Goal: Check status

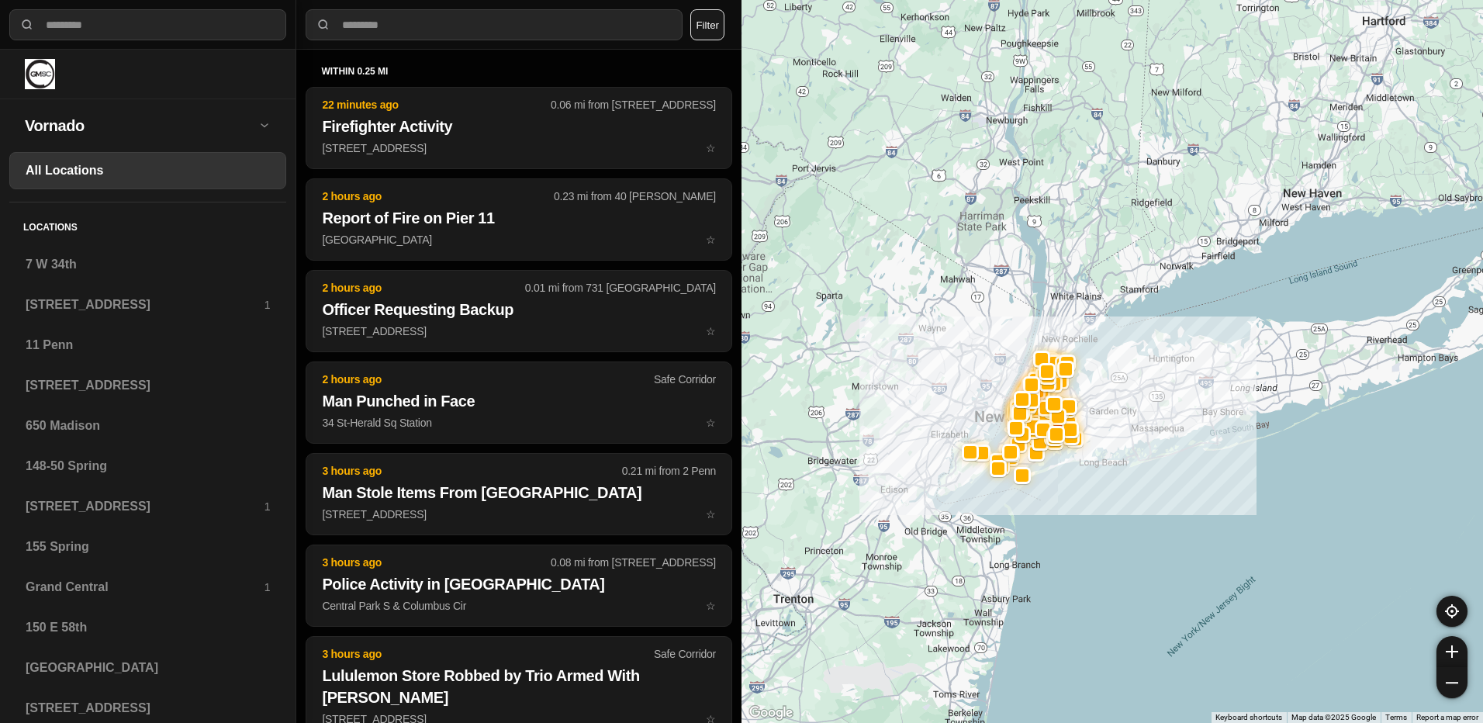
select select "*"
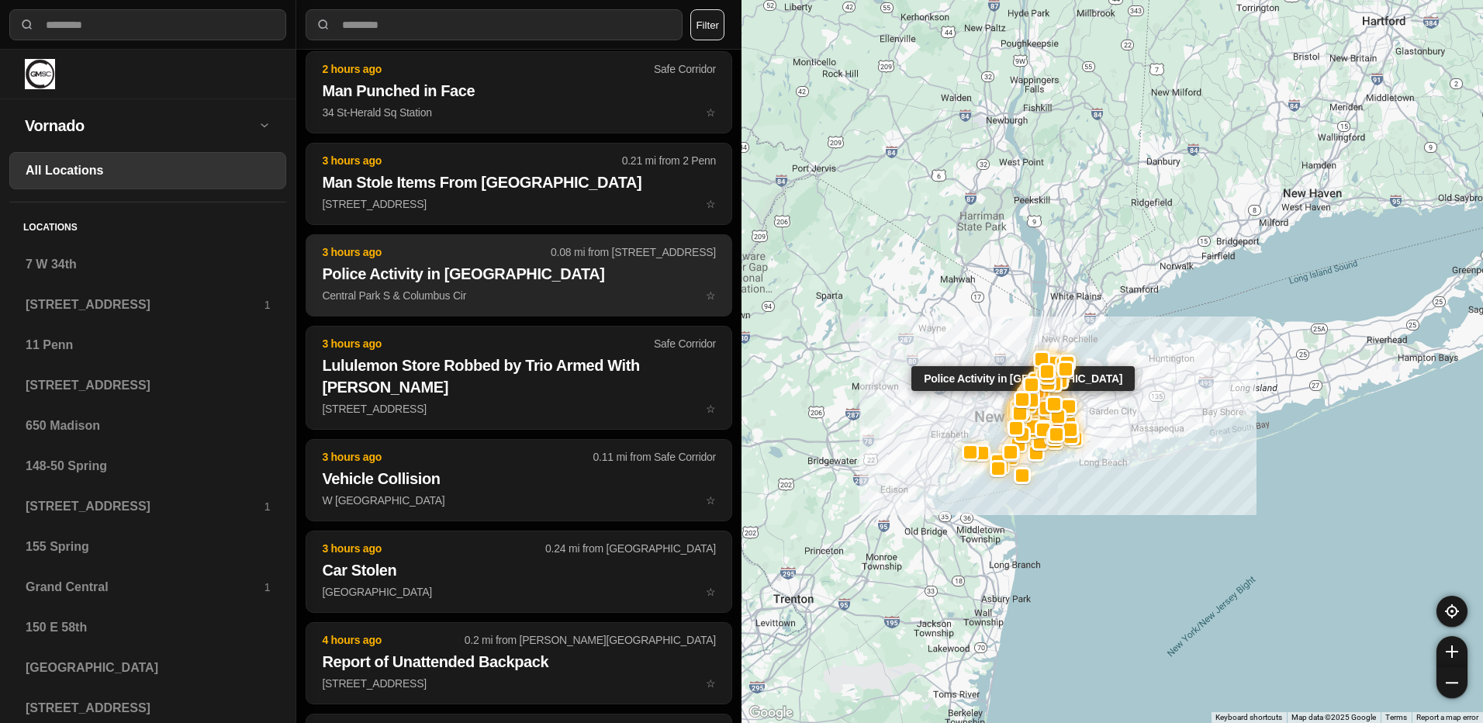
scroll to position [465, 0]
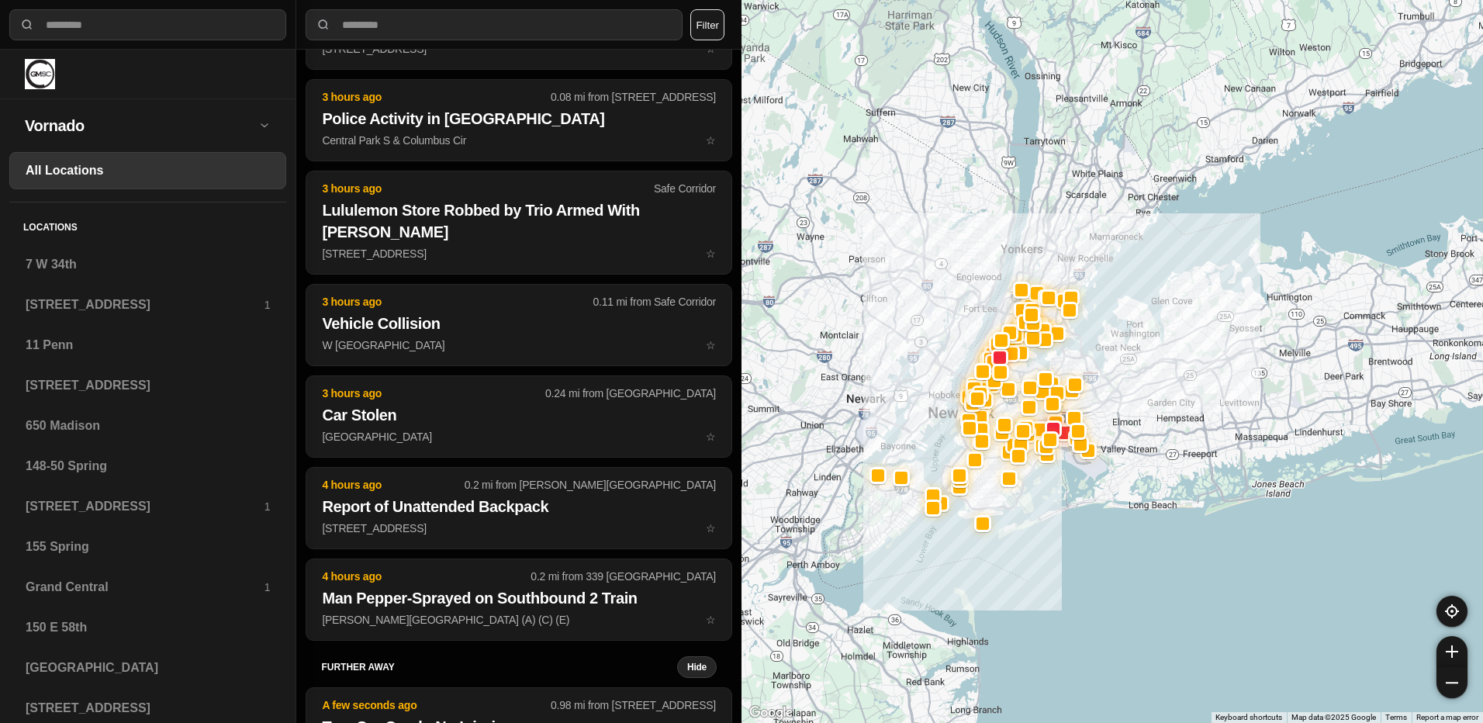
drag, startPoint x: 1218, startPoint y: 499, endPoint x: 1093, endPoint y: 582, distance: 149.9
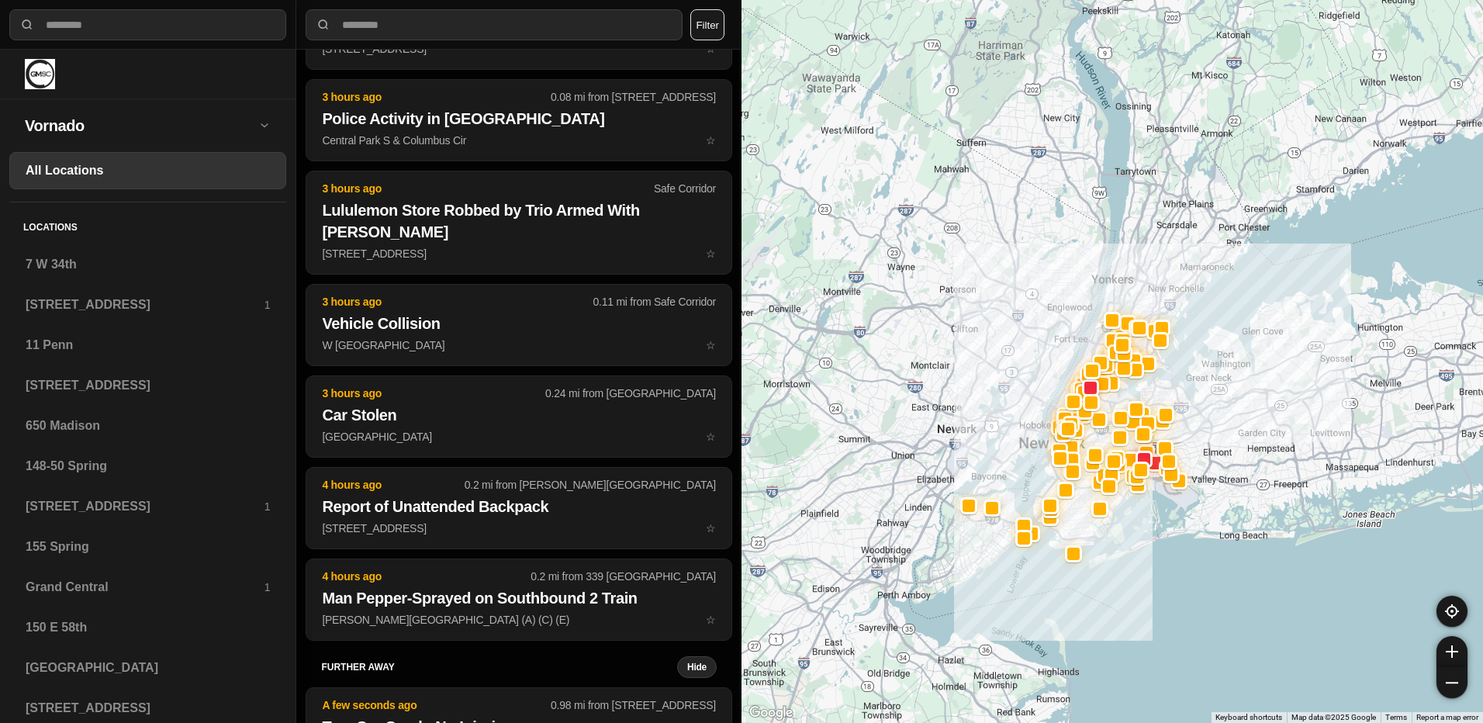
drag, startPoint x: 1090, startPoint y: 568, endPoint x: 1184, endPoint y: 599, distance: 98.8
click at [1184, 599] on div at bounding box center [1111, 361] width 741 height 723
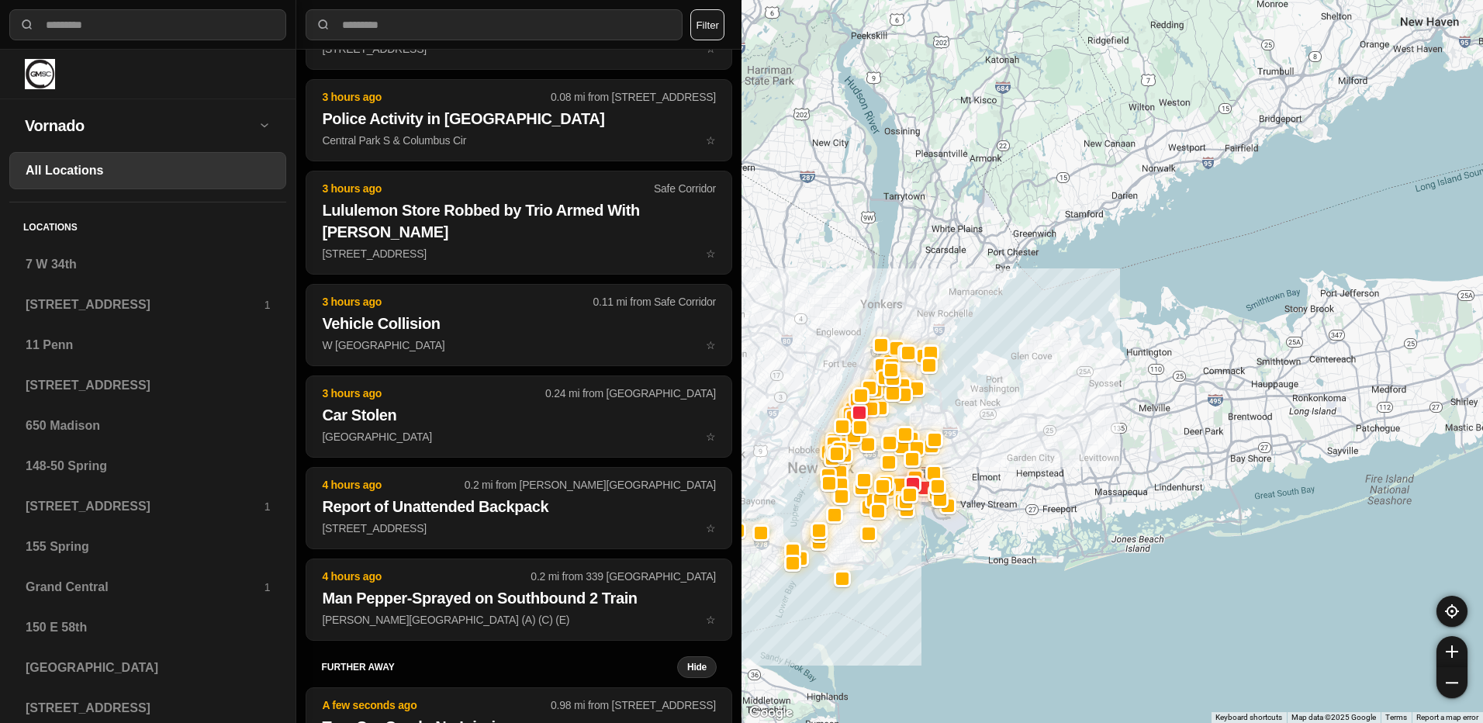
drag, startPoint x: 1214, startPoint y: 584, endPoint x: 980, endPoint y: 611, distance: 235.7
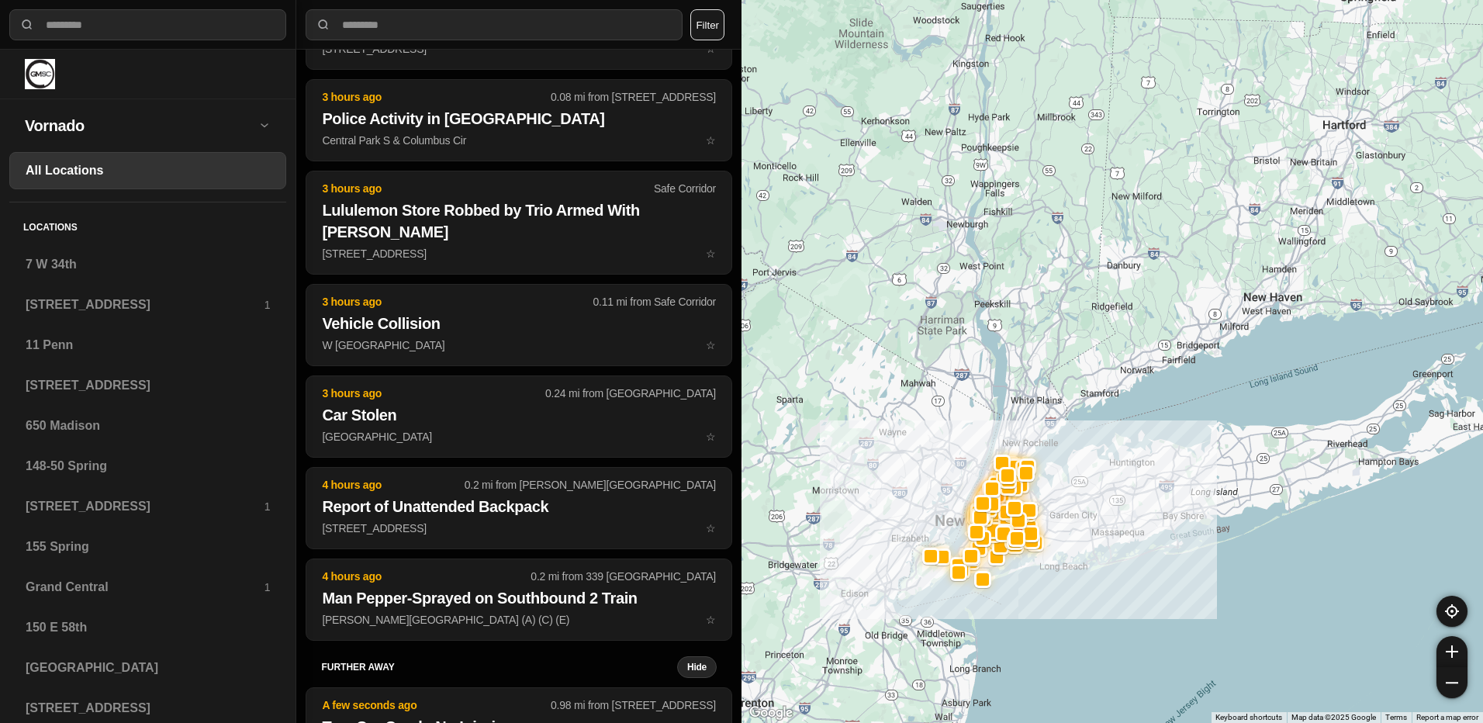
drag, startPoint x: 975, startPoint y: 617, endPoint x: 1043, endPoint y: 598, distance: 70.9
click at [1043, 598] on div at bounding box center [1111, 361] width 741 height 723
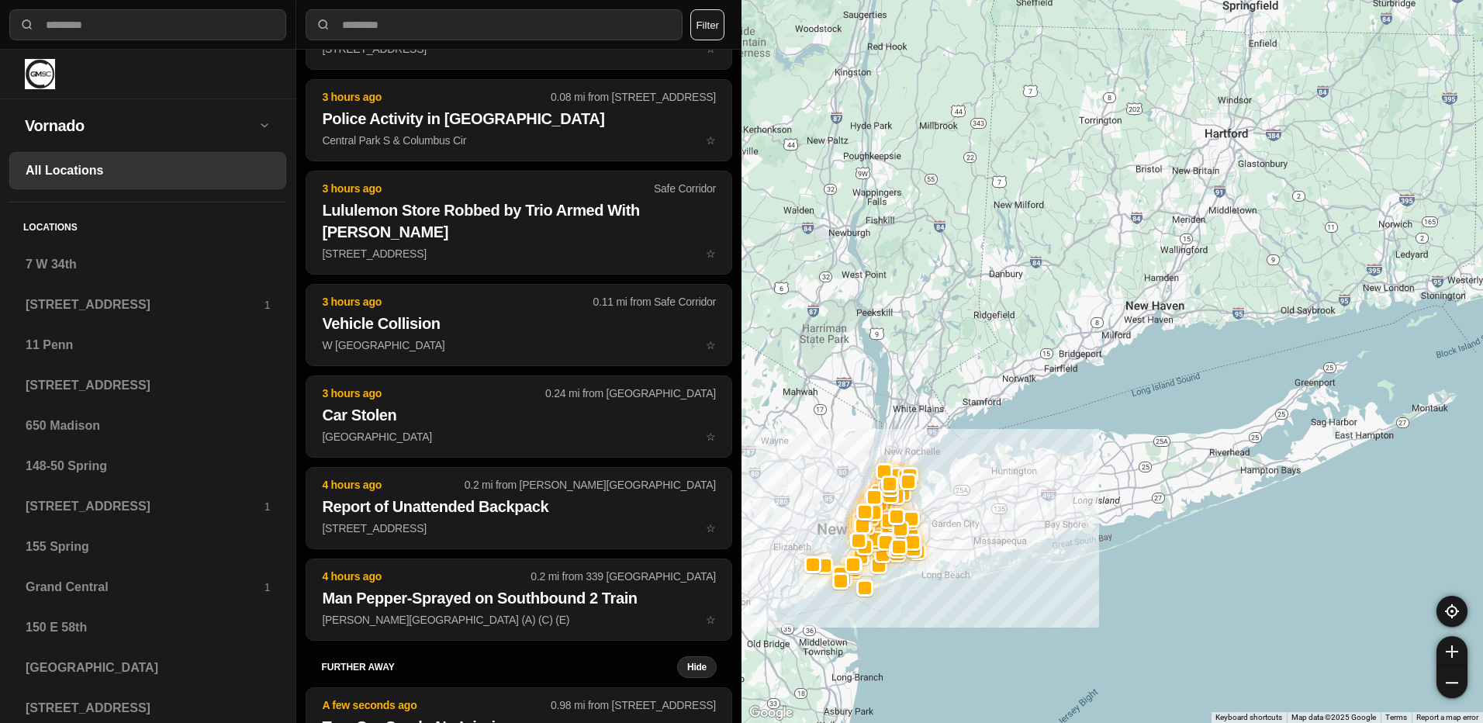
drag, startPoint x: 1210, startPoint y: 598, endPoint x: 1091, endPoint y: 608, distance: 119.8
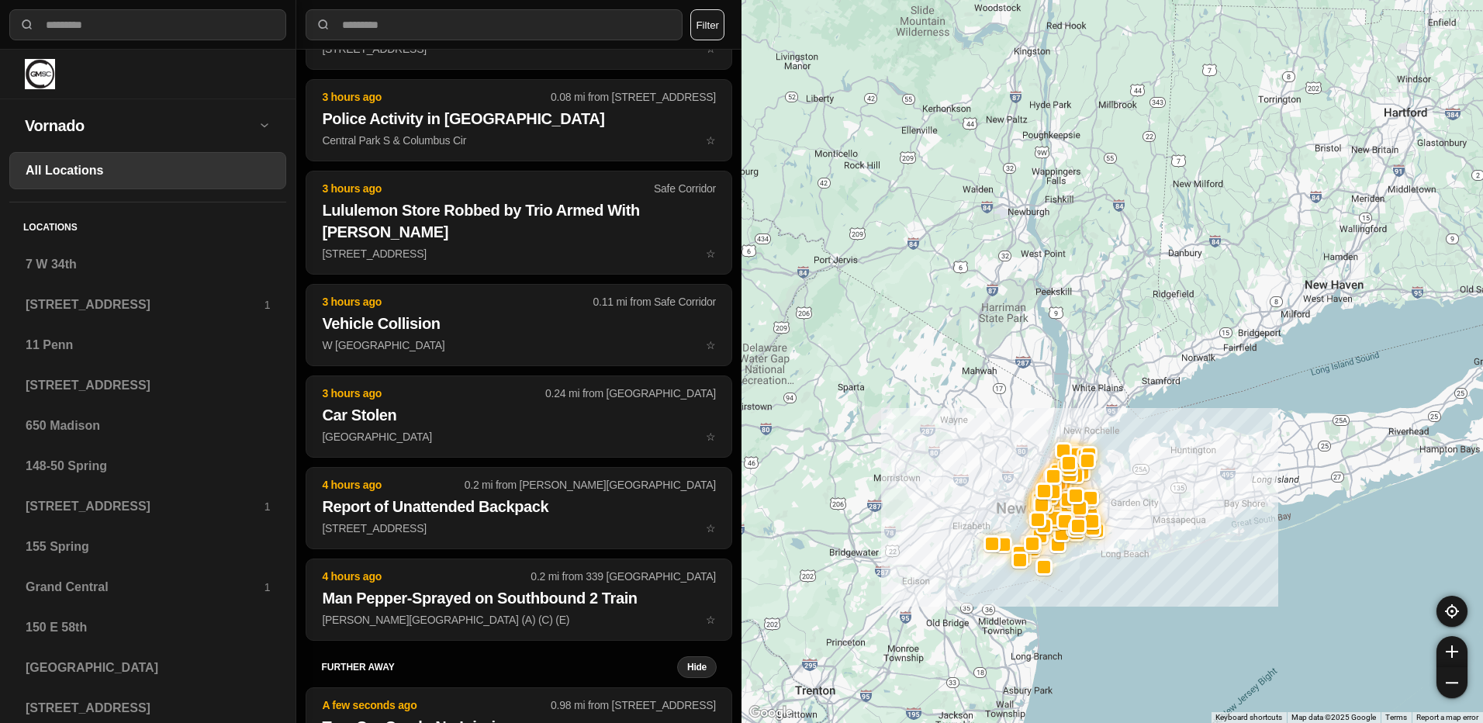
drag, startPoint x: 1090, startPoint y: 631, endPoint x: 1274, endPoint y: 610, distance: 185.0
click at [1274, 610] on div at bounding box center [1111, 361] width 741 height 723
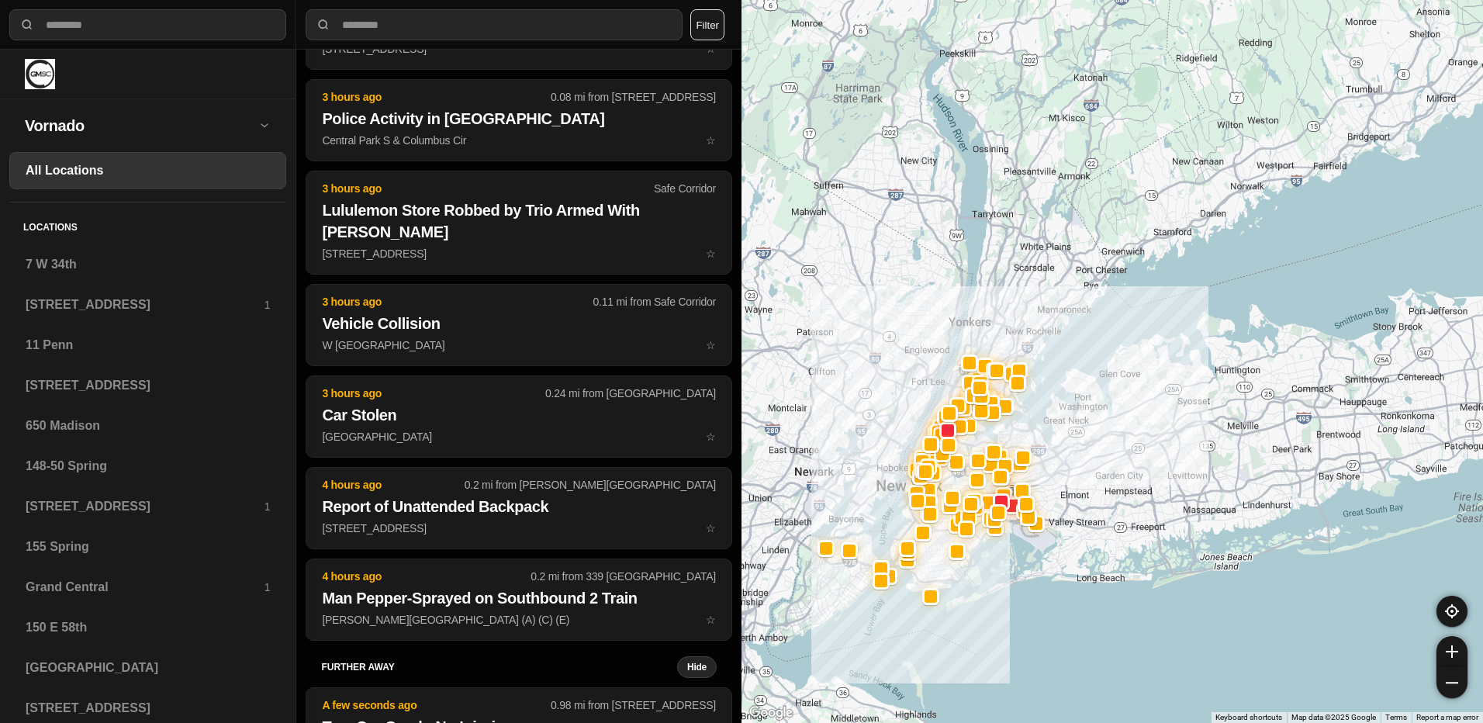
drag, startPoint x: 1279, startPoint y: 636, endPoint x: 1100, endPoint y: 648, distance: 179.6
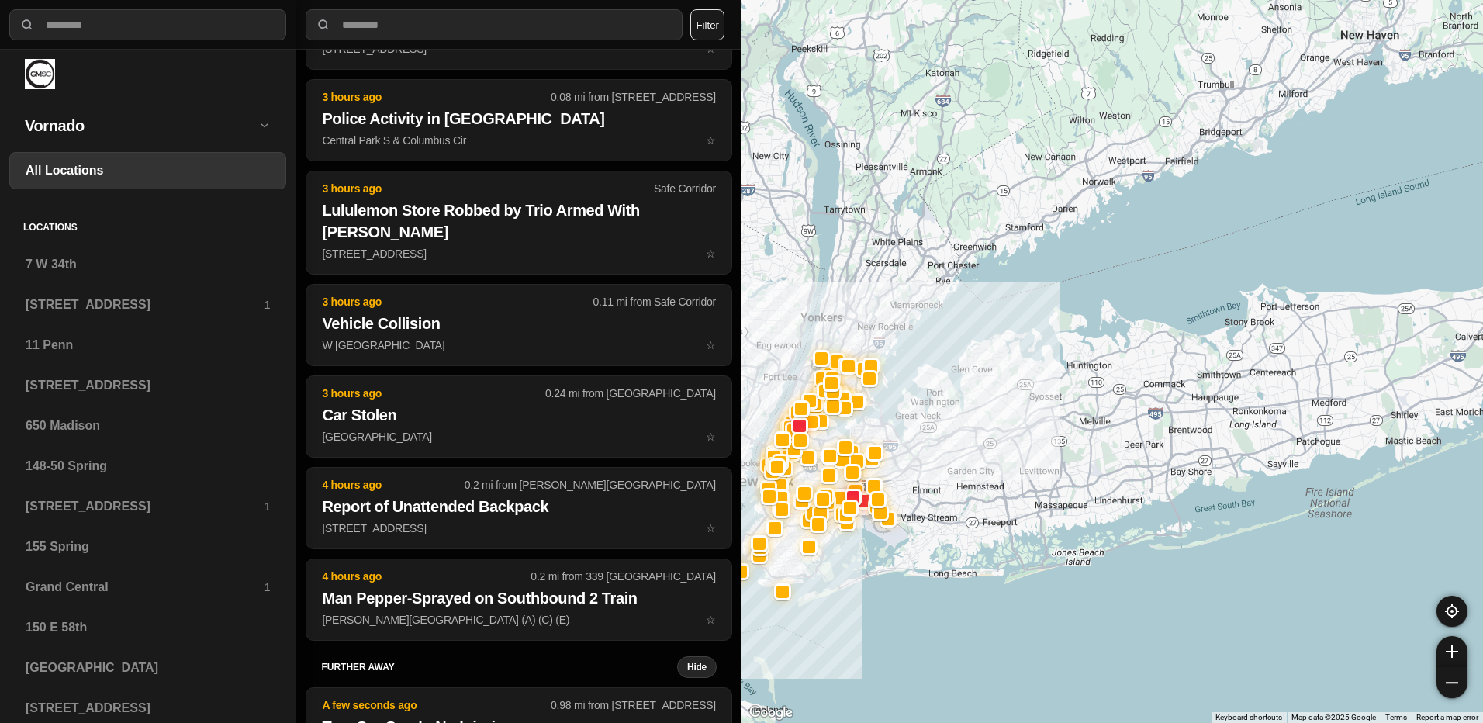
scroll to position [374, 0]
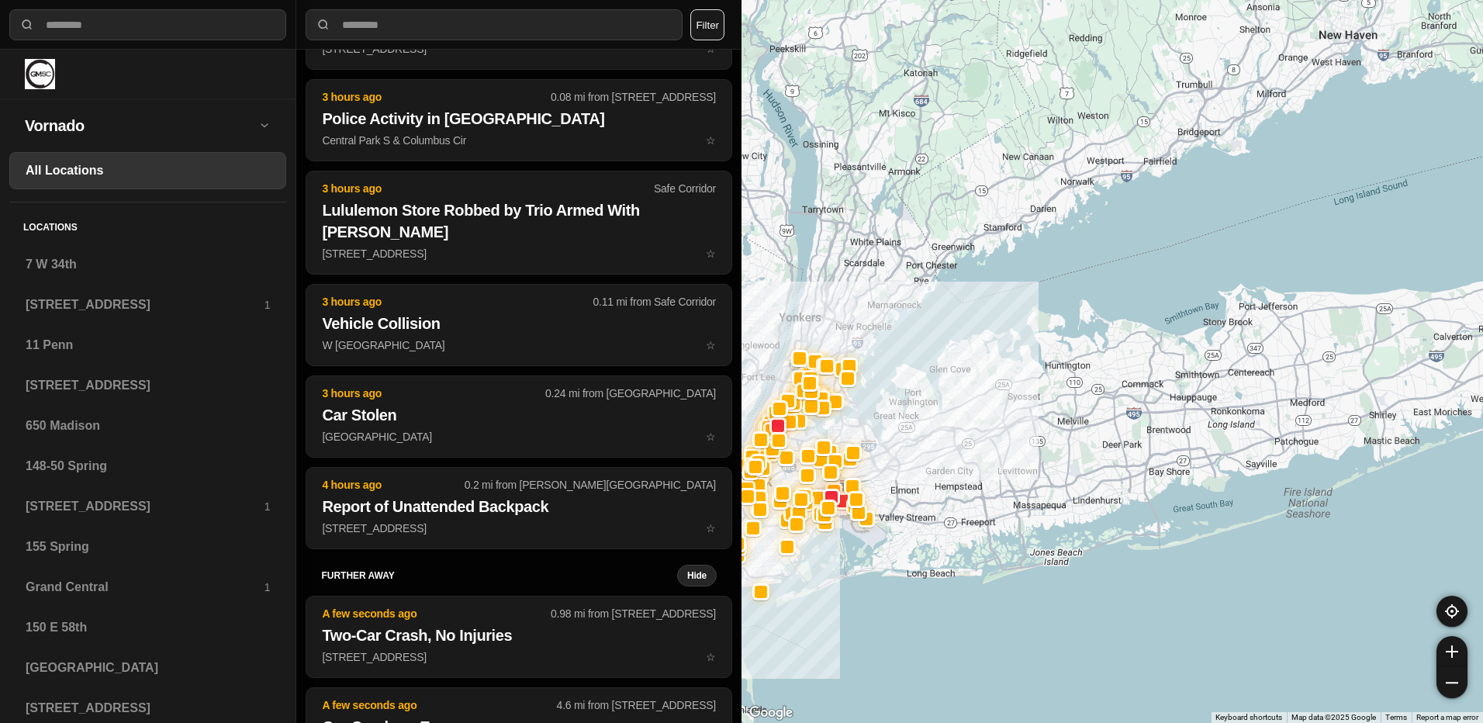
drag, startPoint x: 1124, startPoint y: 650, endPoint x: 1036, endPoint y: 645, distance: 87.7
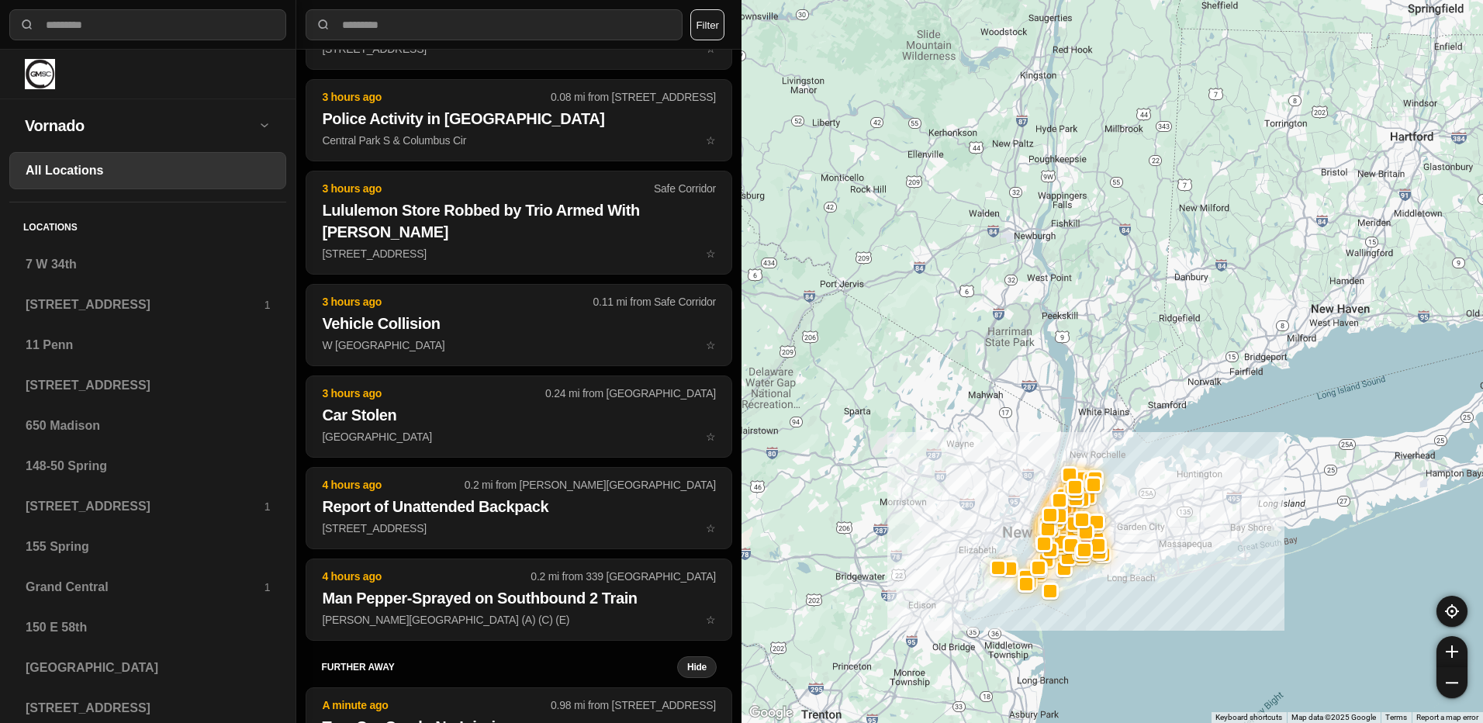
drag, startPoint x: 960, startPoint y: 629, endPoint x: 1130, endPoint y: 606, distance: 171.3
click at [1130, 606] on div at bounding box center [1111, 361] width 741 height 723
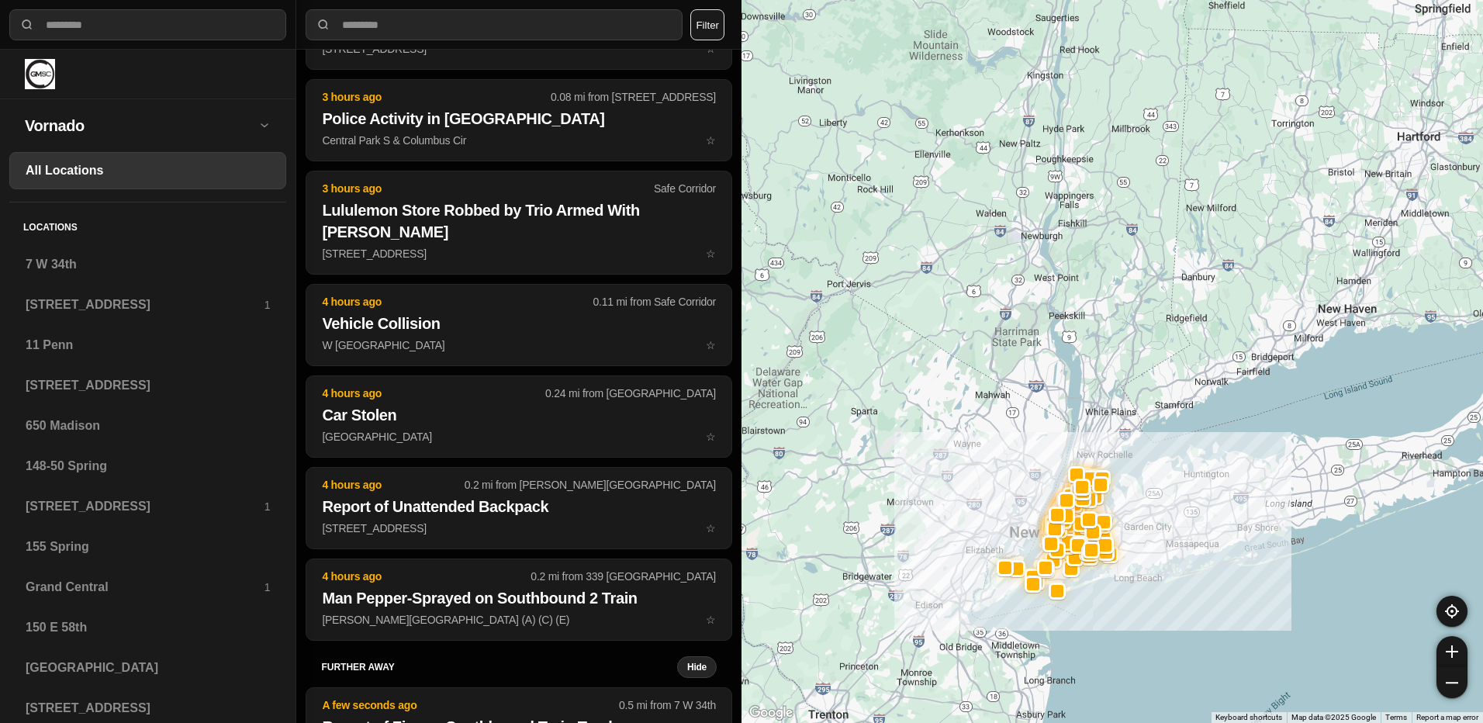
drag, startPoint x: 931, startPoint y: 404, endPoint x: 941, endPoint y: 407, distance: 10.5
click at [941, 407] on div at bounding box center [1111, 361] width 741 height 723
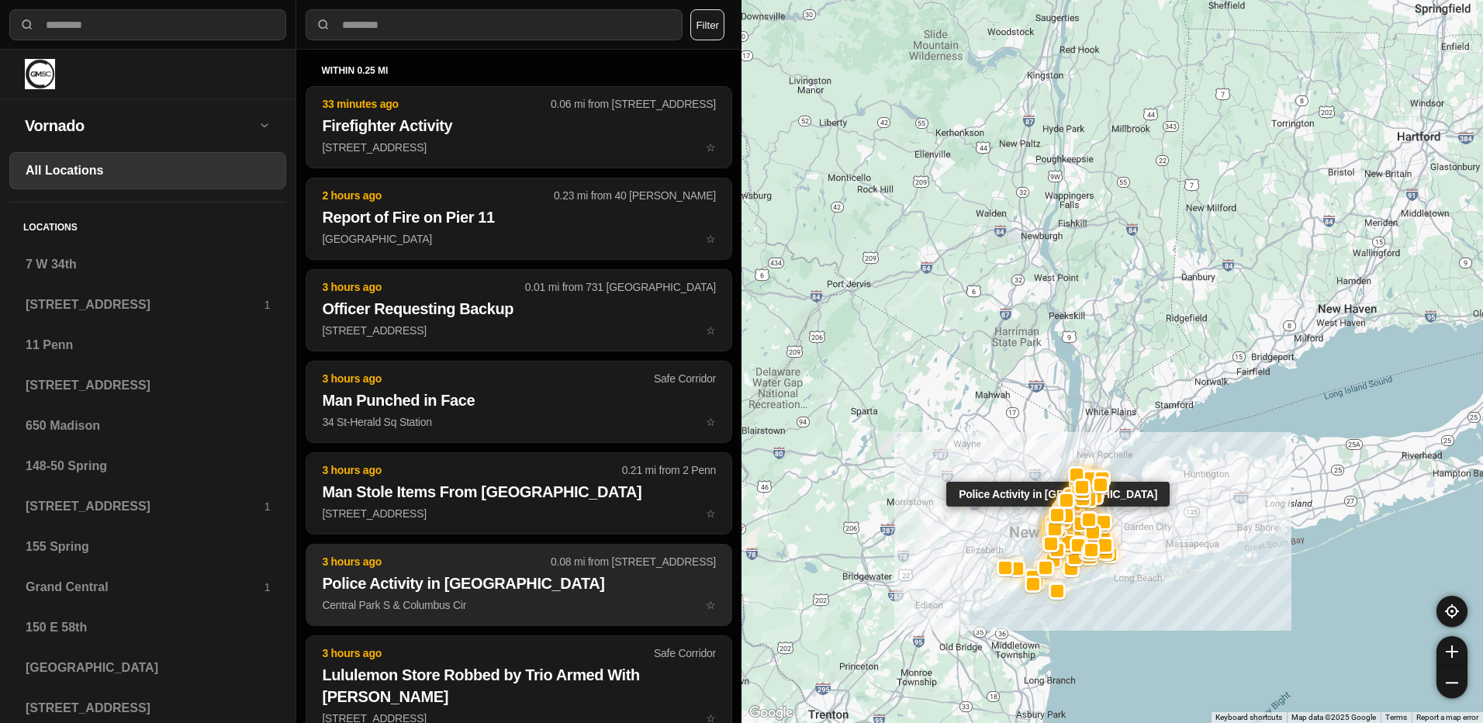
scroll to position [0, 0]
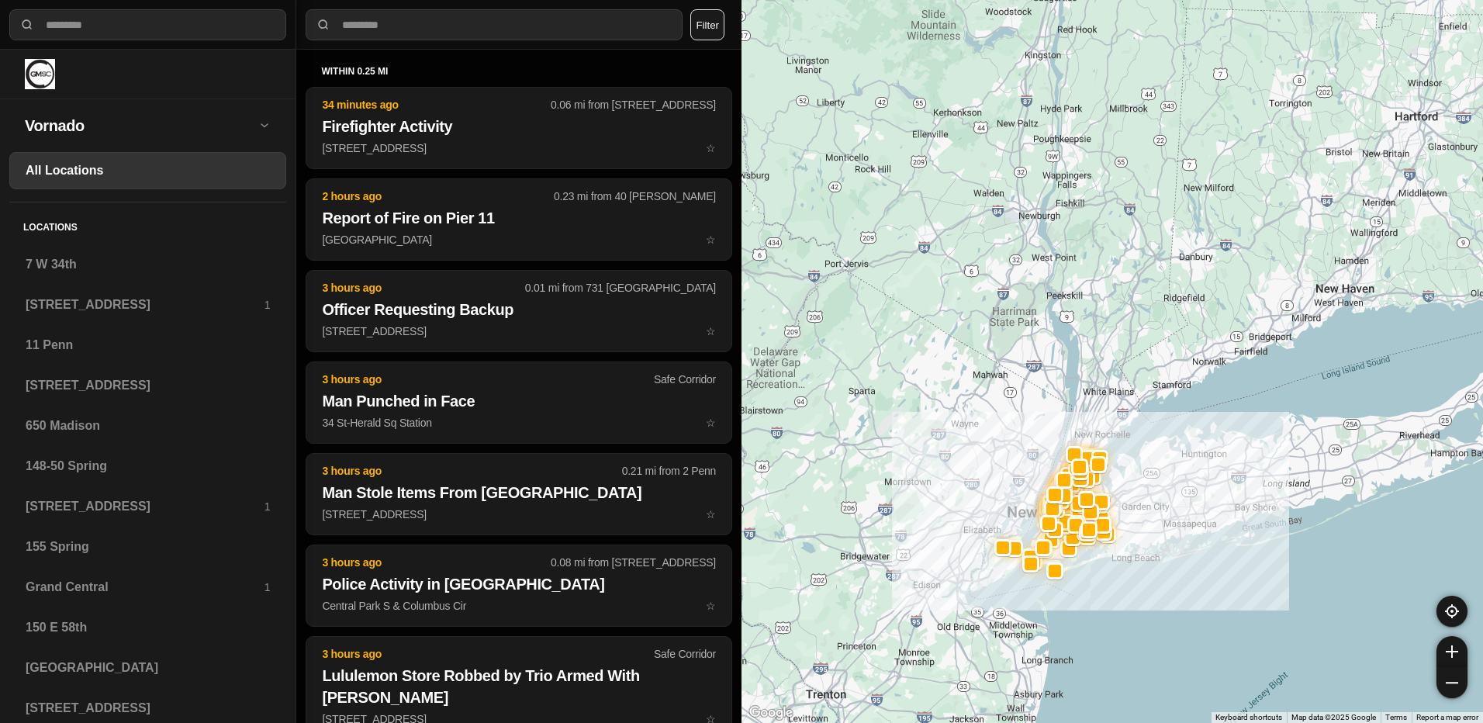
drag, startPoint x: 906, startPoint y: 356, endPoint x: 903, endPoint y: 332, distance: 24.2
click at [903, 332] on div at bounding box center [1111, 361] width 741 height 723
